Goal: Use online tool/utility: Utilize a website feature to perform a specific function

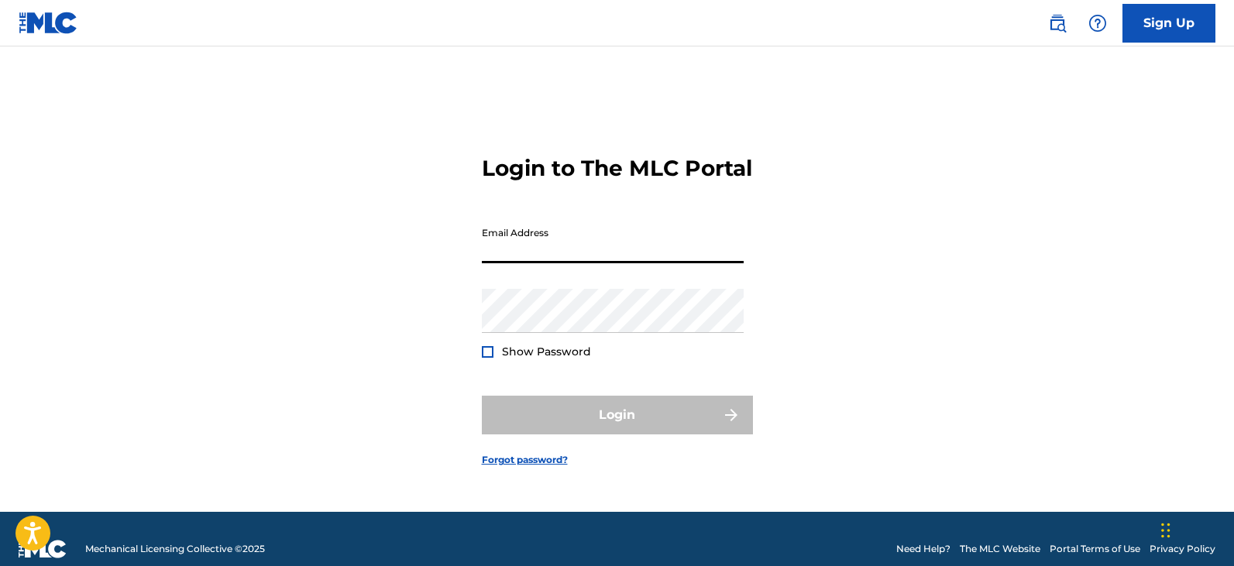
click at [567, 253] on input "Email Address" at bounding box center [613, 241] width 262 height 44
type input "[EMAIL_ADDRESS][DOMAIN_NAME]"
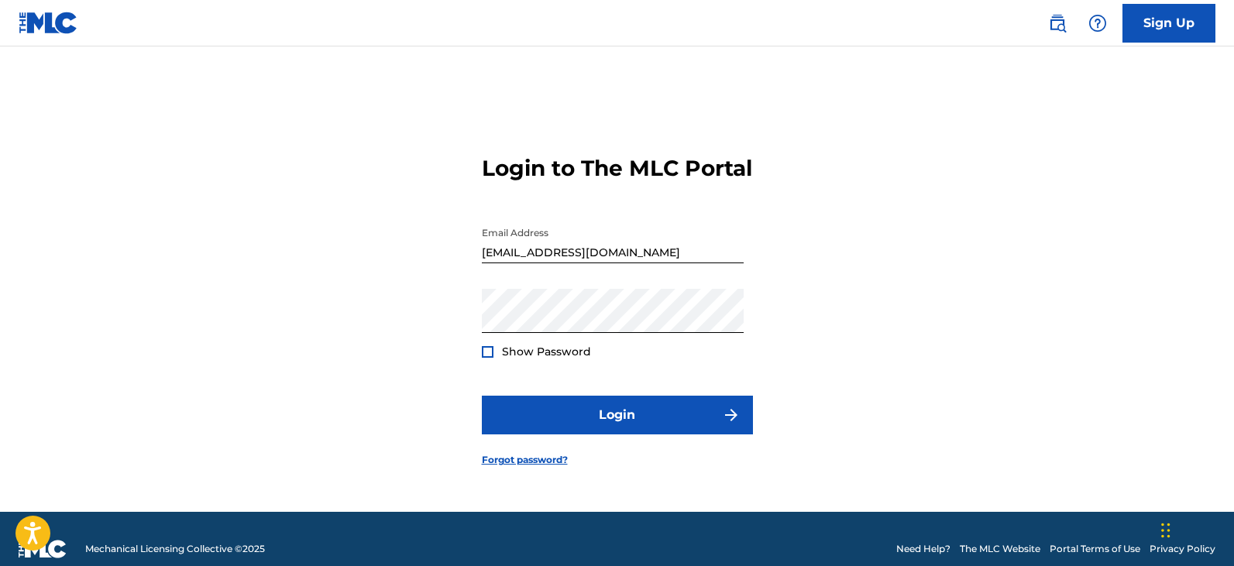
click at [488, 358] on div at bounding box center [488, 352] width 12 height 12
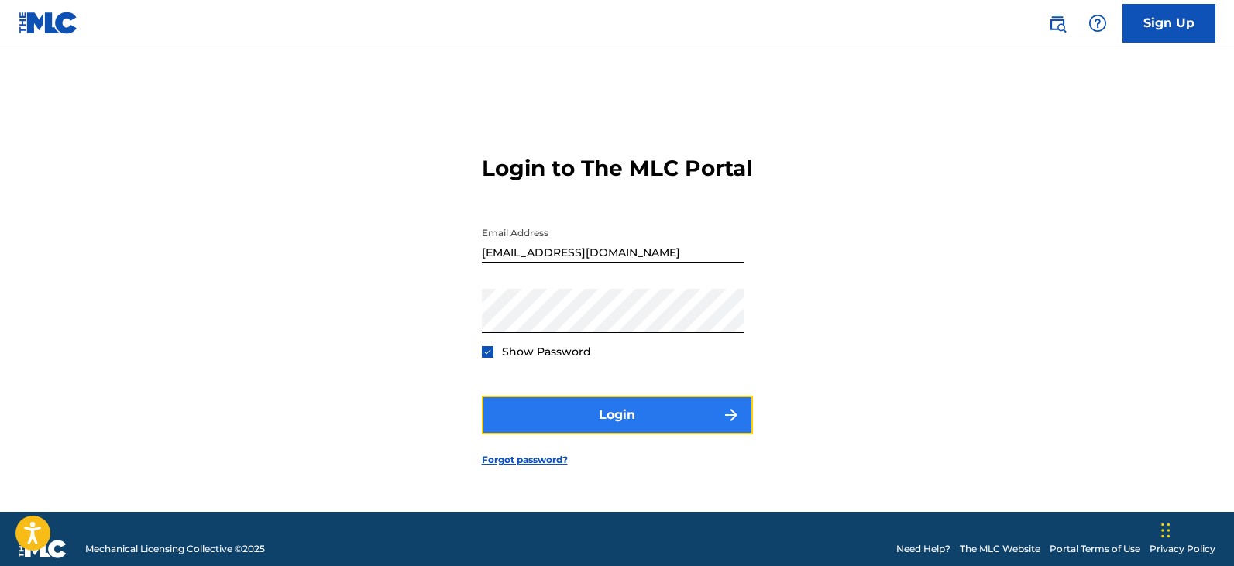
click at [583, 427] on button "Login" at bounding box center [617, 415] width 271 height 39
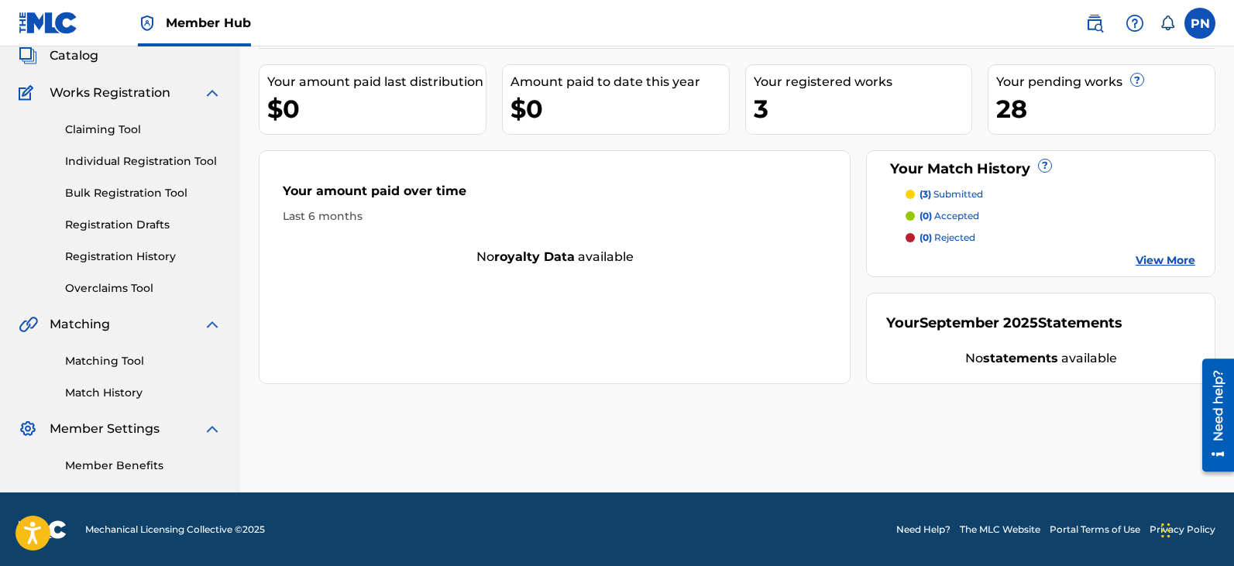
scroll to position [99, 0]
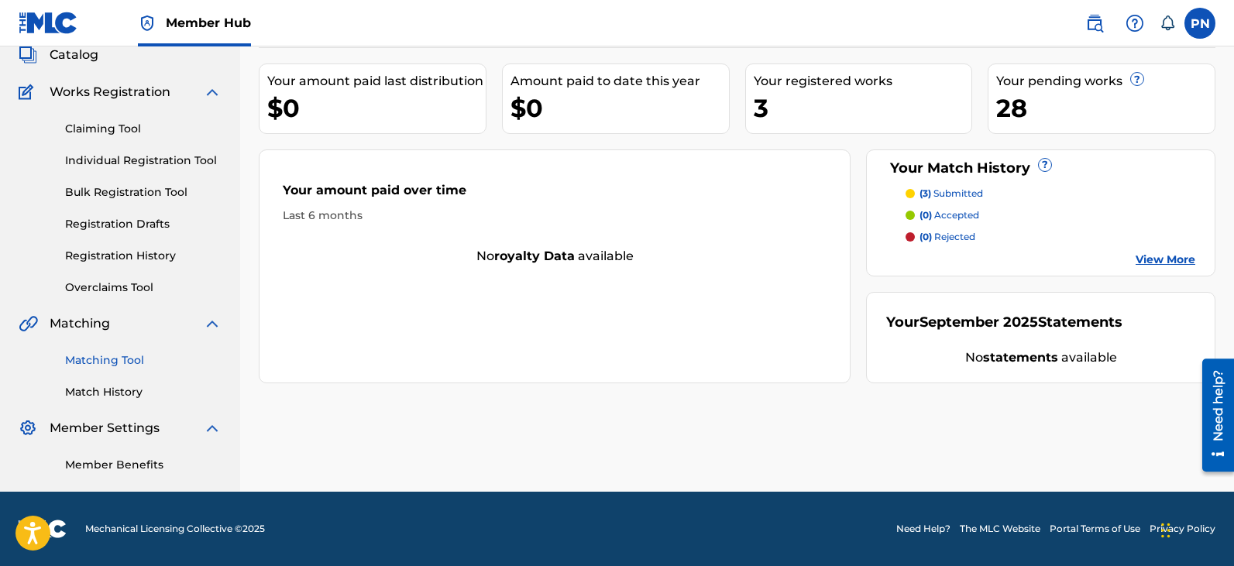
click at [136, 359] on link "Matching Tool" at bounding box center [143, 360] width 156 height 16
